Goal: Task Accomplishment & Management: Use online tool/utility

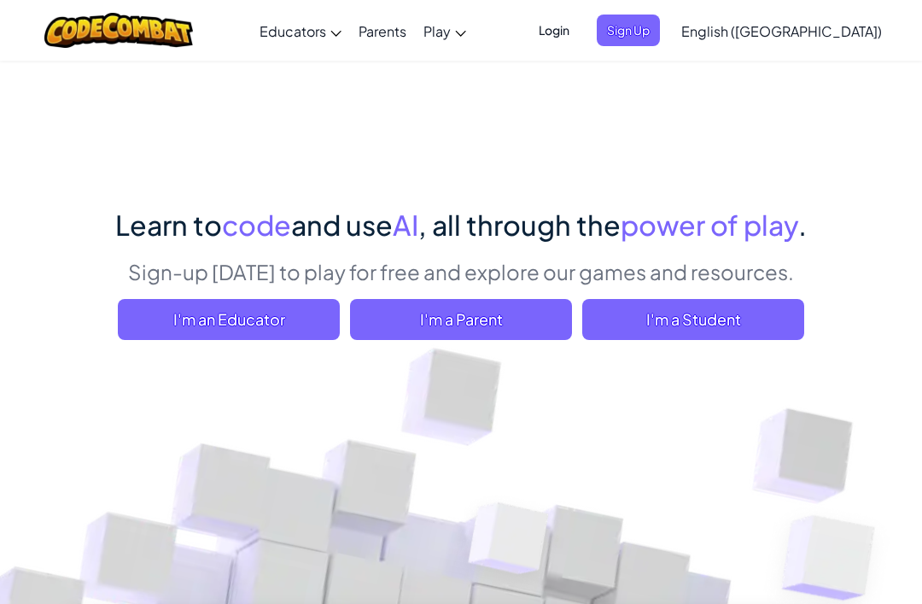
click at [651, 330] on span "I'm a Student" at bounding box center [693, 319] width 222 height 41
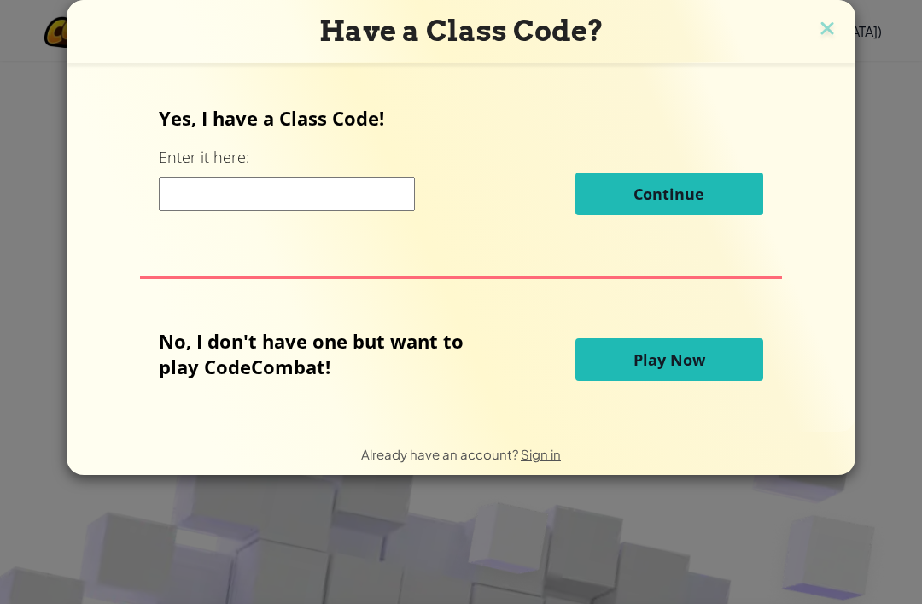
click at [664, 364] on span "Play Now" at bounding box center [670, 359] width 72 height 20
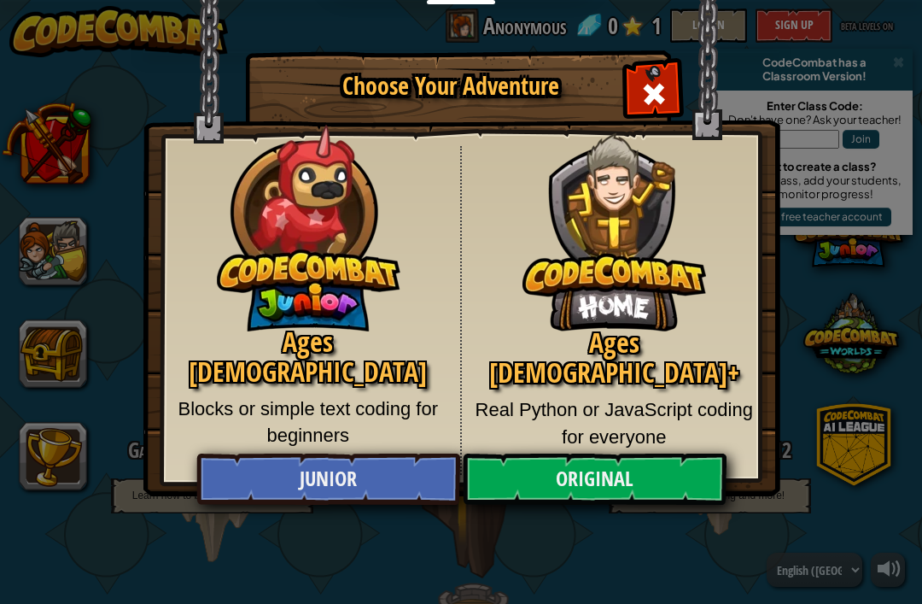
click at [658, 89] on span "Close modal" at bounding box center [653, 93] width 27 height 27
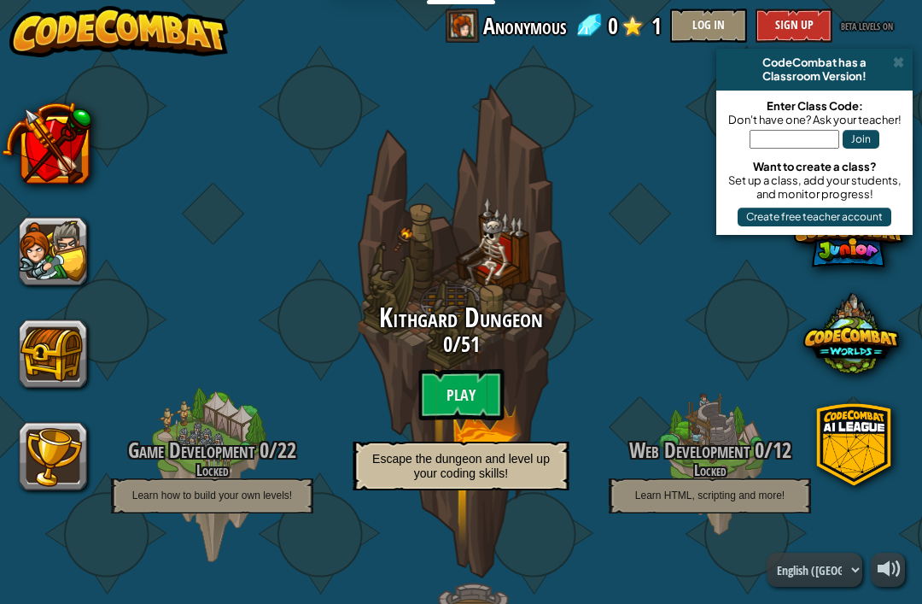
click at [473, 389] on btn "Play" at bounding box center [460, 394] width 85 height 51
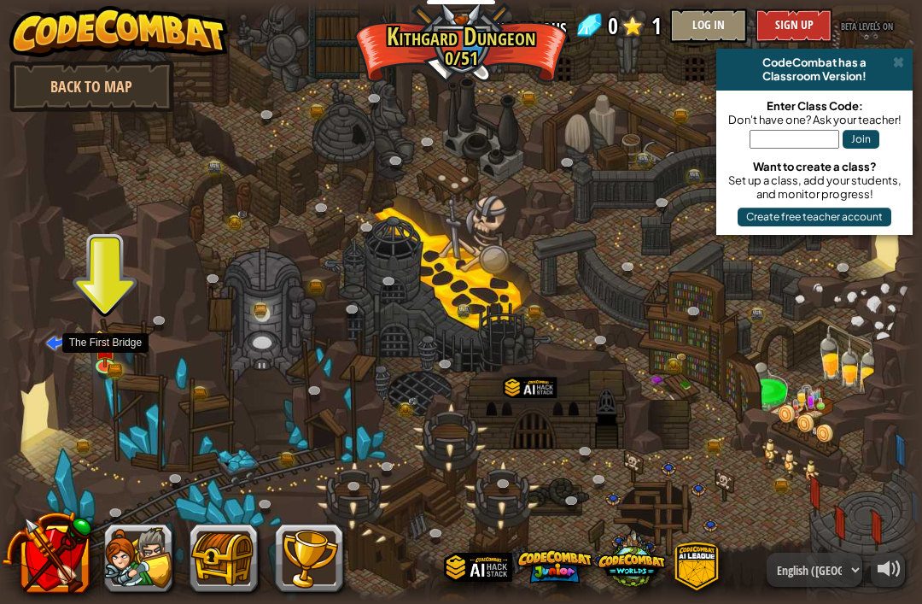
click at [101, 360] on img at bounding box center [105, 349] width 23 height 38
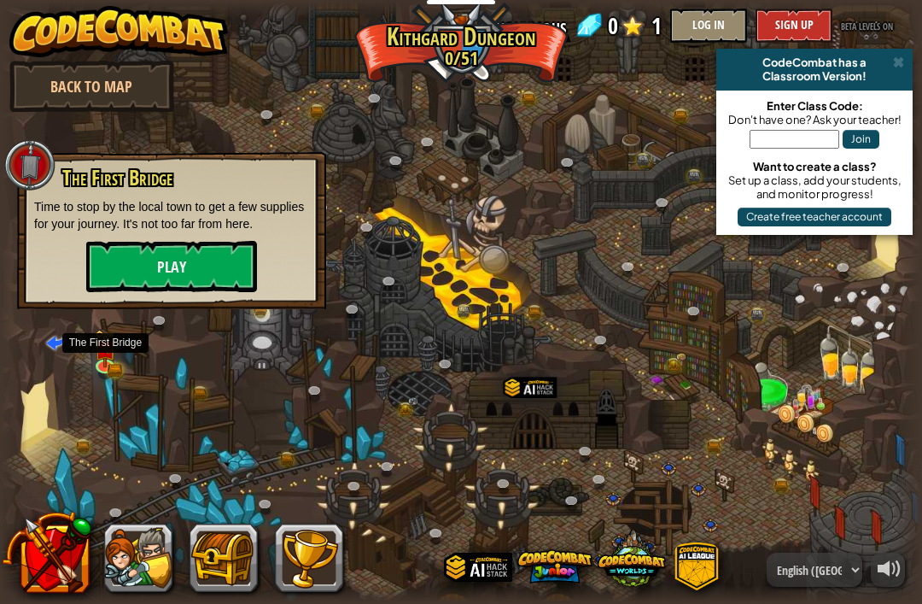
click at [116, 253] on button "Play" at bounding box center [171, 266] width 171 height 51
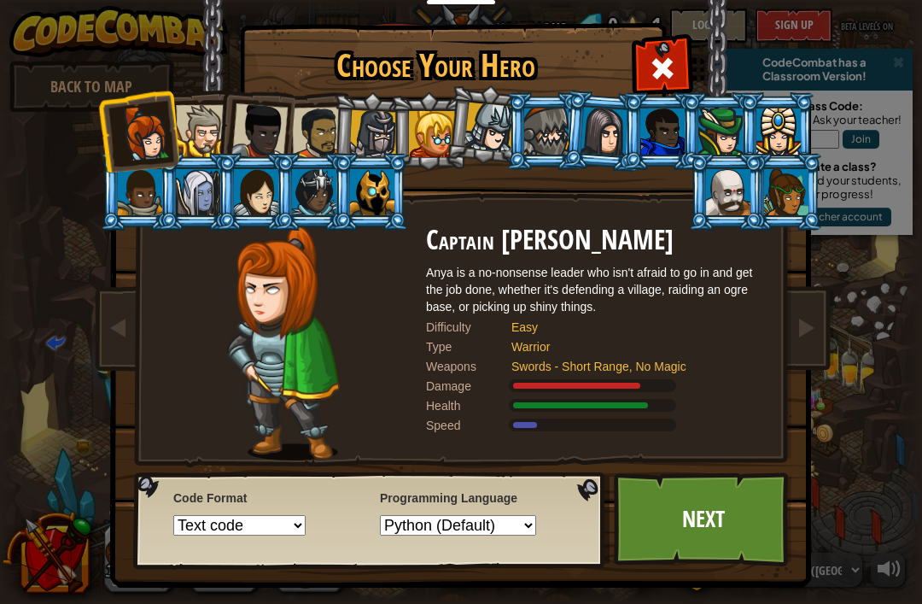
click at [733, 518] on link "Next" at bounding box center [703, 519] width 178 height 94
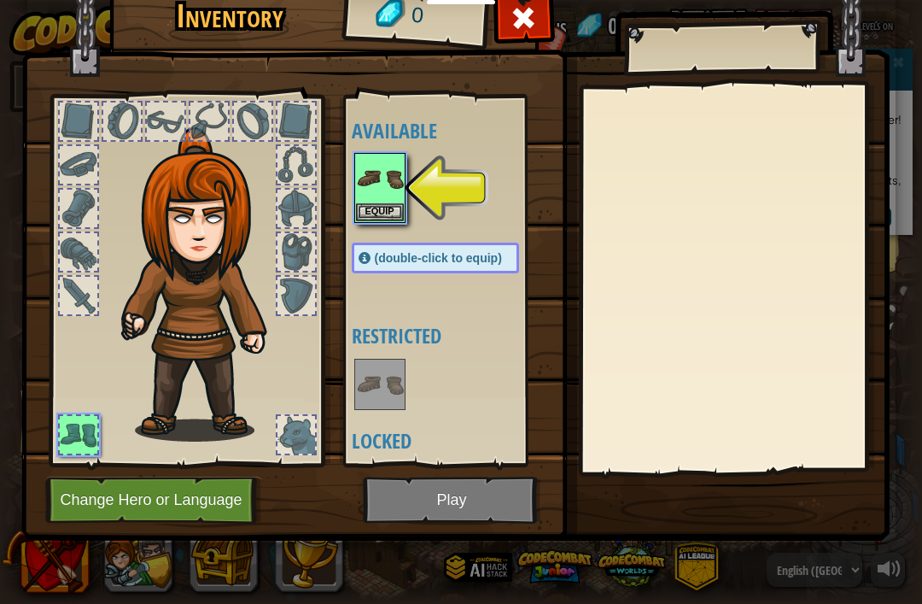
click at [388, 194] on img at bounding box center [380, 179] width 48 height 48
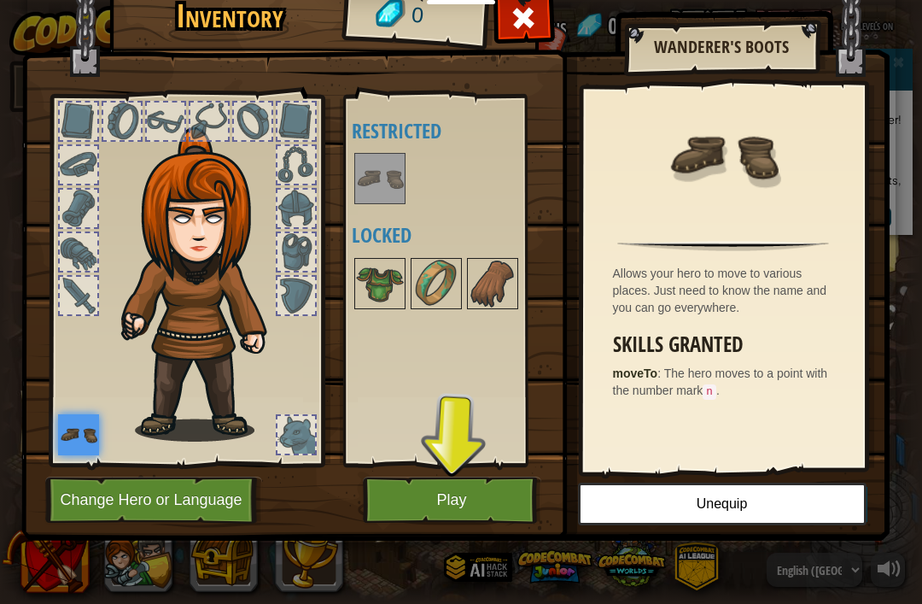
click at [483, 520] on button "Play" at bounding box center [452, 500] width 178 height 47
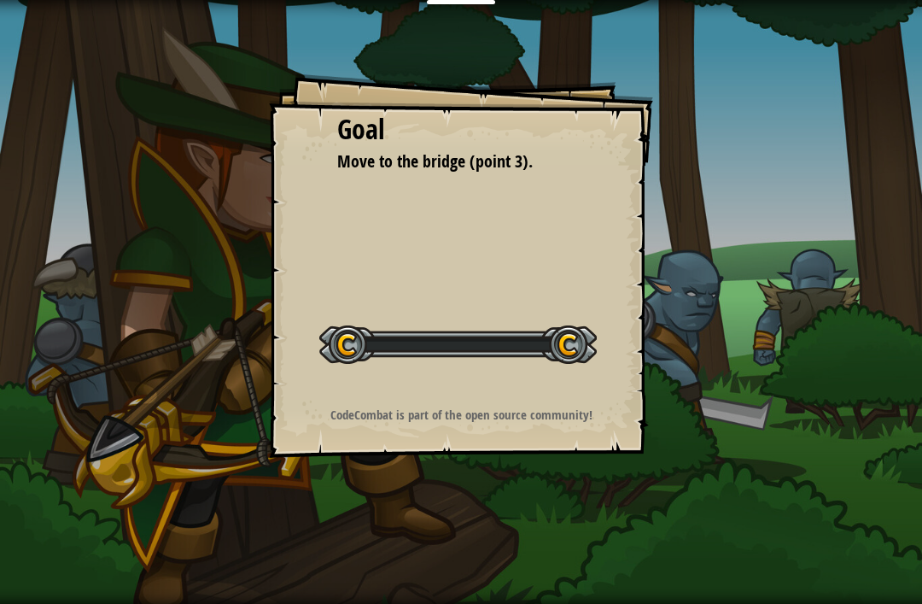
click at [501, 489] on div "Goal Move to the bridge (point 3). Start Level Error loading from server. Try r…" at bounding box center [461, 302] width 922 height 604
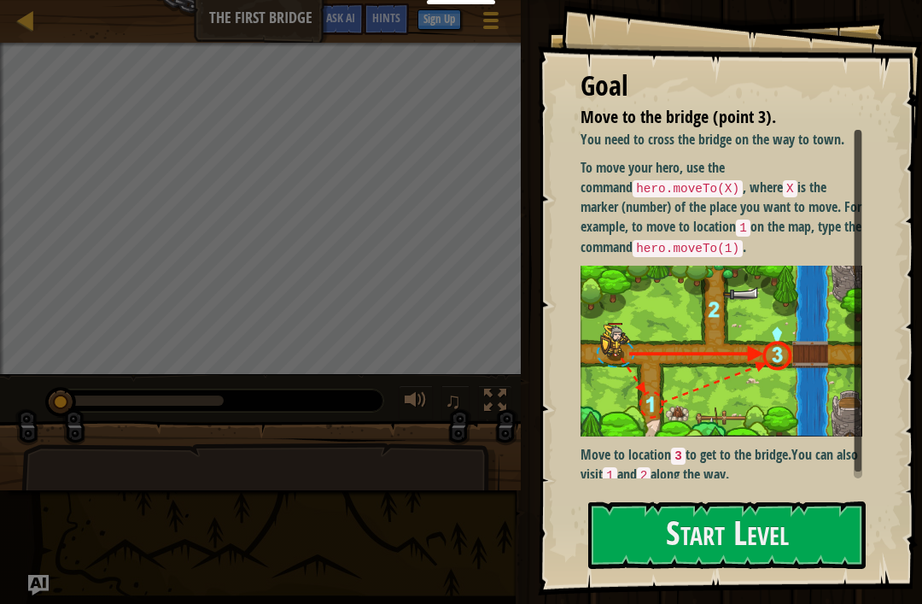
click at [764, 288] on img at bounding box center [722, 351] width 282 height 171
click at [775, 543] on button "Start Level" at bounding box center [727, 534] width 278 height 67
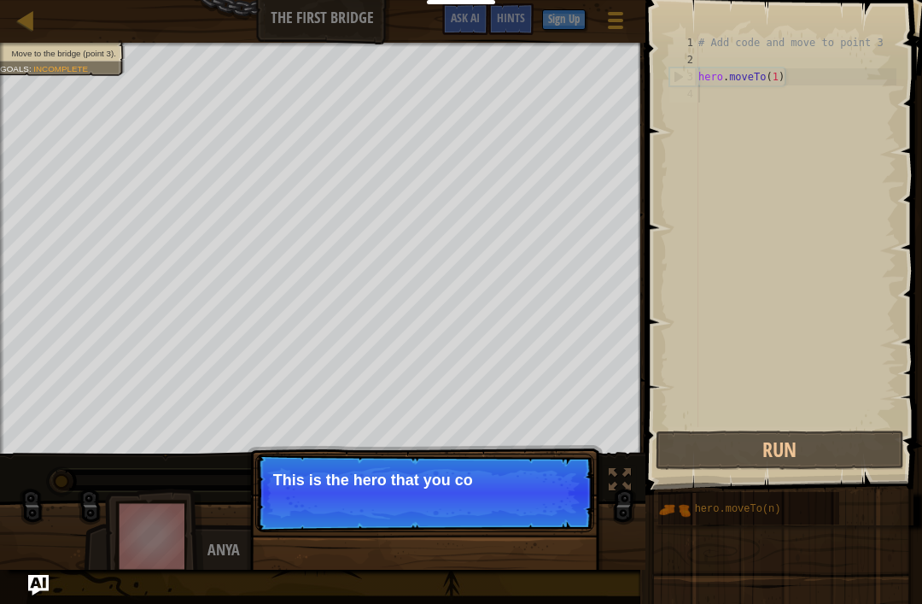
click at [534, 482] on p "This is the hero that you co" at bounding box center [424, 479] width 303 height 17
